Goal: Task Accomplishment & Management: Use online tool/utility

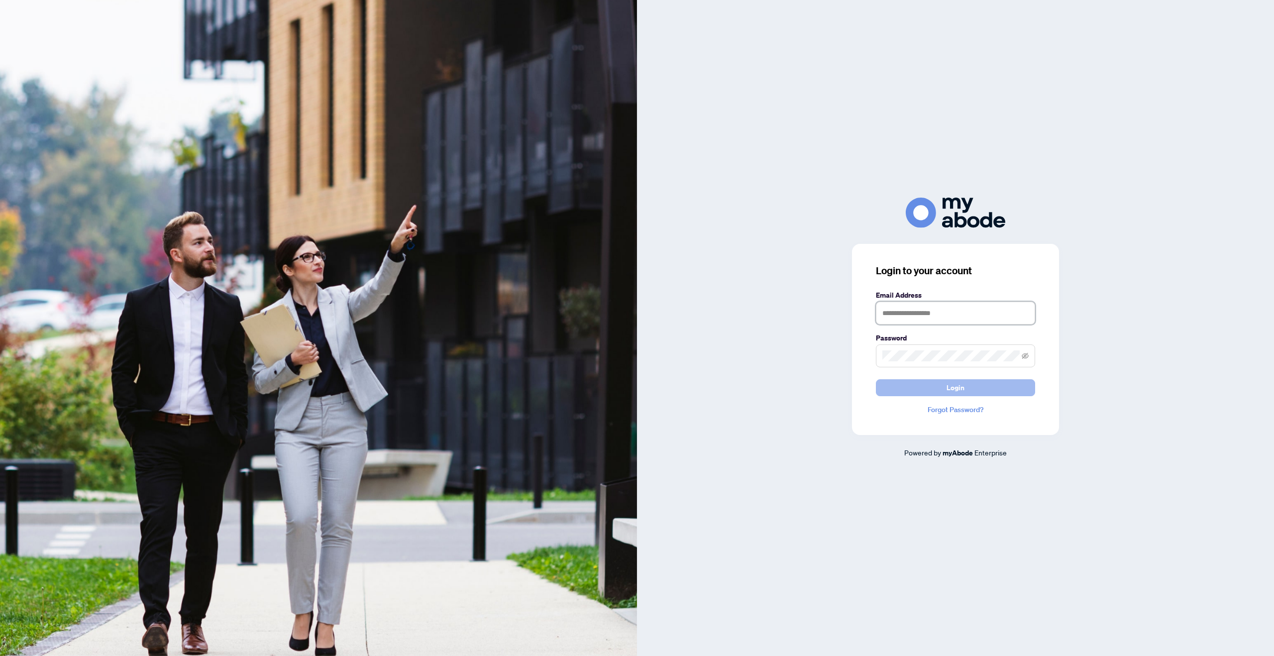
type input "**********"
click at [954, 393] on span "Login" at bounding box center [956, 388] width 18 height 16
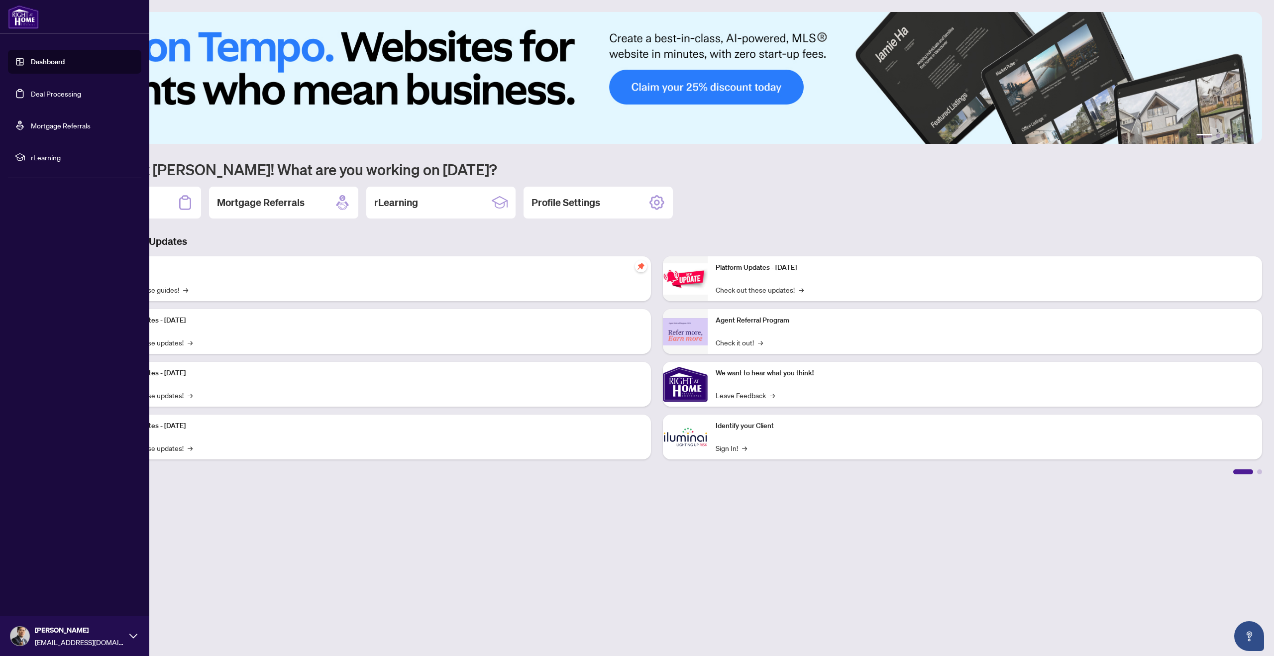
click at [51, 64] on link "Dashboard" at bounding box center [48, 61] width 34 height 9
click at [44, 98] on link "Deal Processing" at bounding box center [56, 93] width 50 height 9
